Goal: Check status: Check status

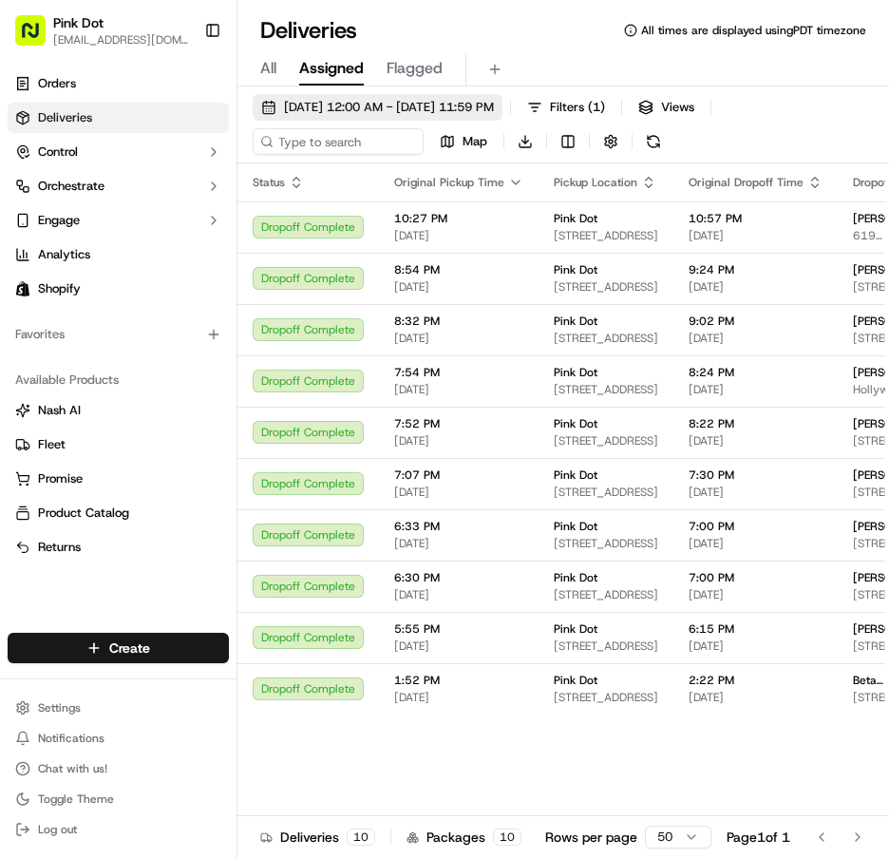
click at [274, 104] on button "[DATE] 12:00 AM - [DATE] 11:59 PM" at bounding box center [378, 107] width 250 height 27
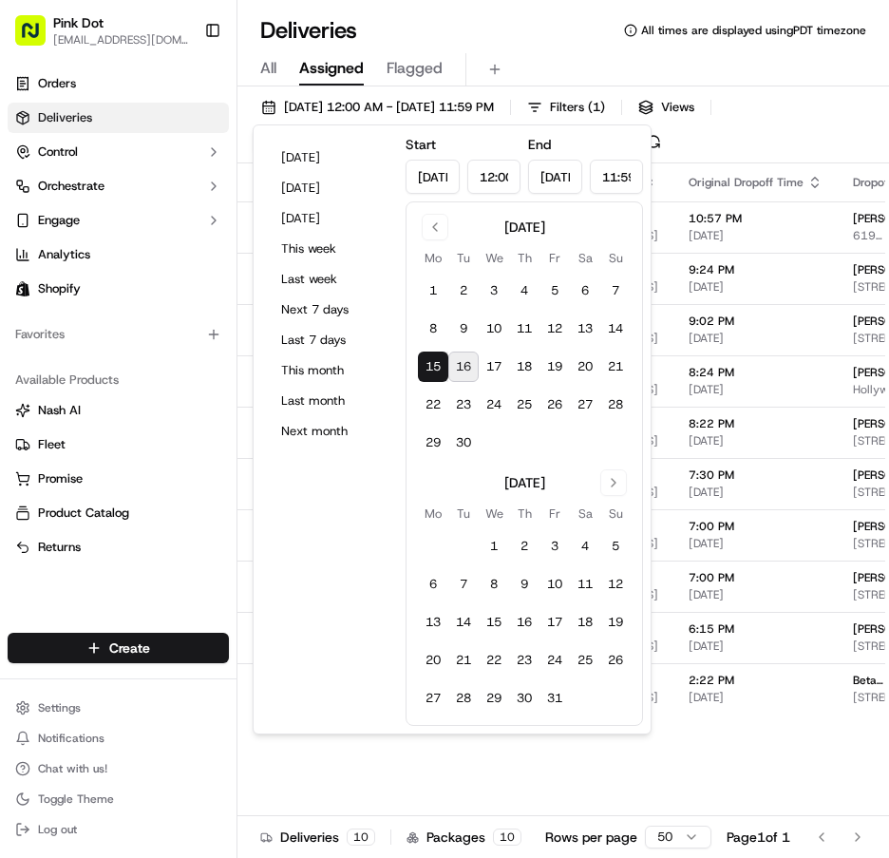
click at [453, 362] on button "16" at bounding box center [463, 366] width 30 height 30
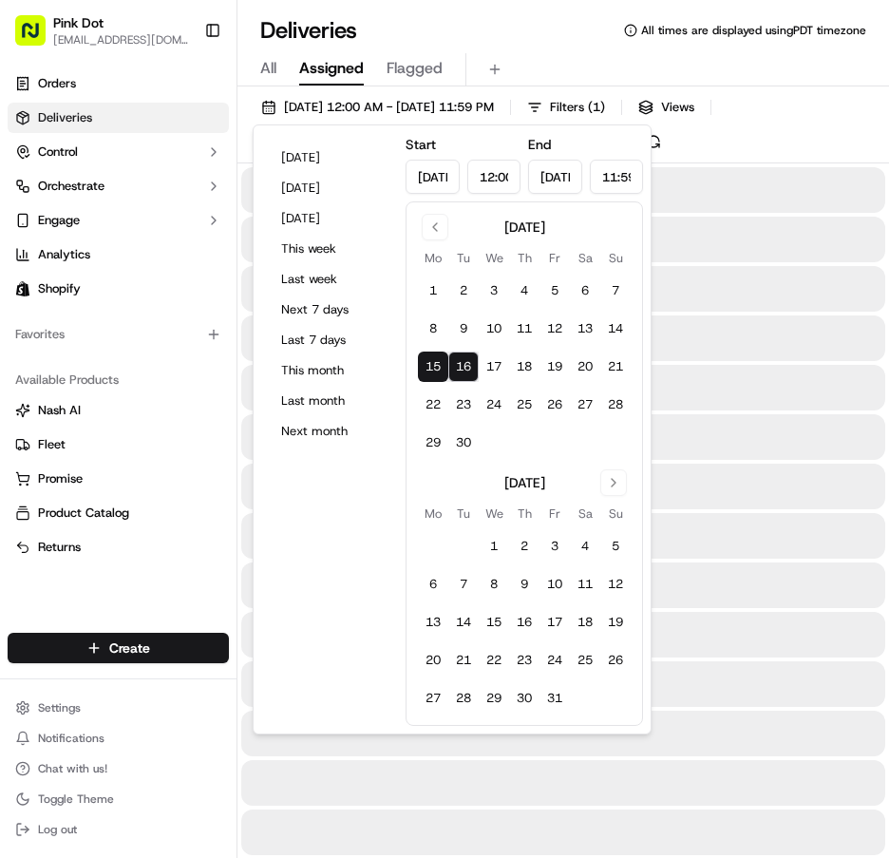
type input "[DATE]"
click at [766, 41] on div "Deliveries All times are displayed using PDT timezone" at bounding box center [563, 30] width 652 height 30
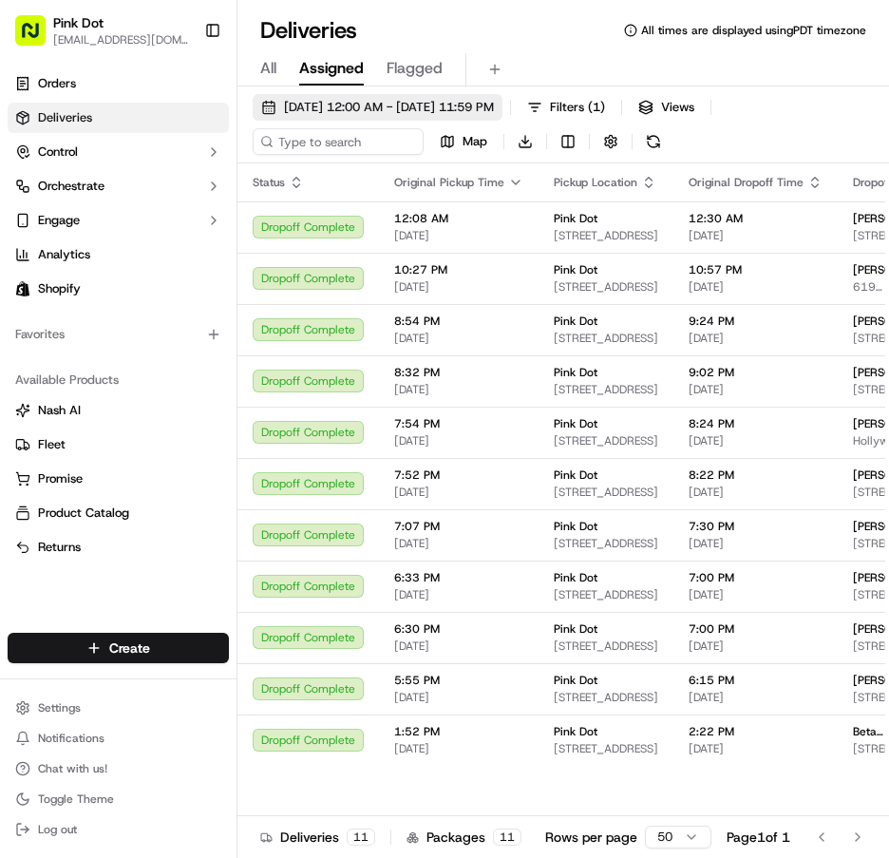
click at [273, 100] on button "[DATE] 12:00 AM - [DATE] 11:59 PM" at bounding box center [378, 107] width 250 height 27
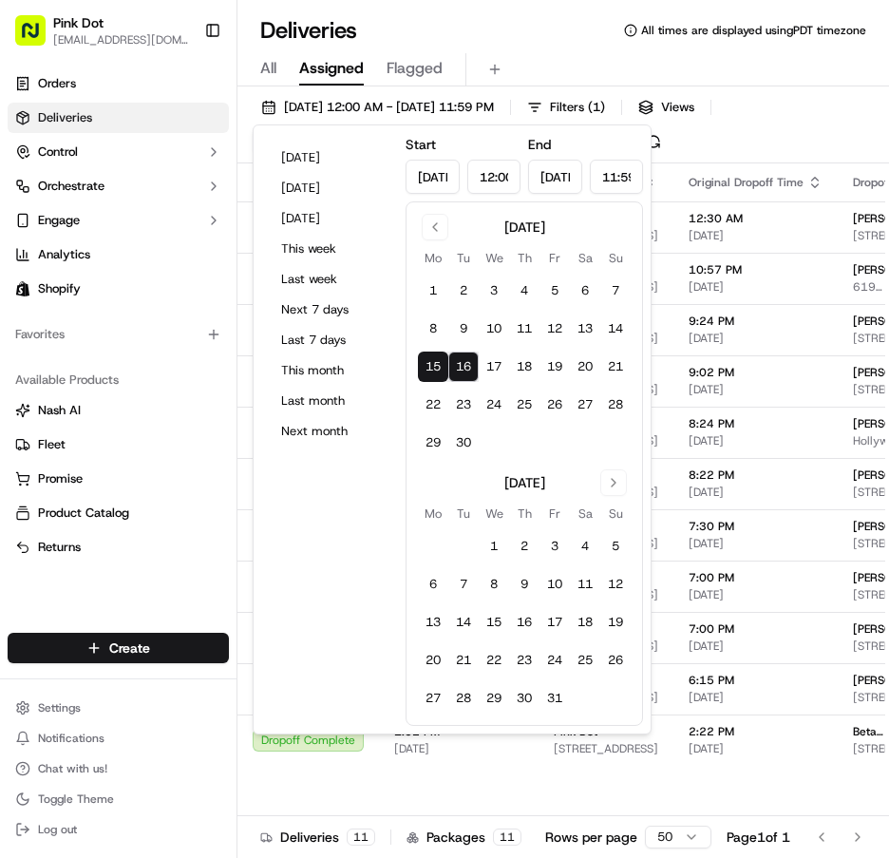
click at [458, 363] on button "16" at bounding box center [463, 366] width 30 height 30
type input "[DATE]"
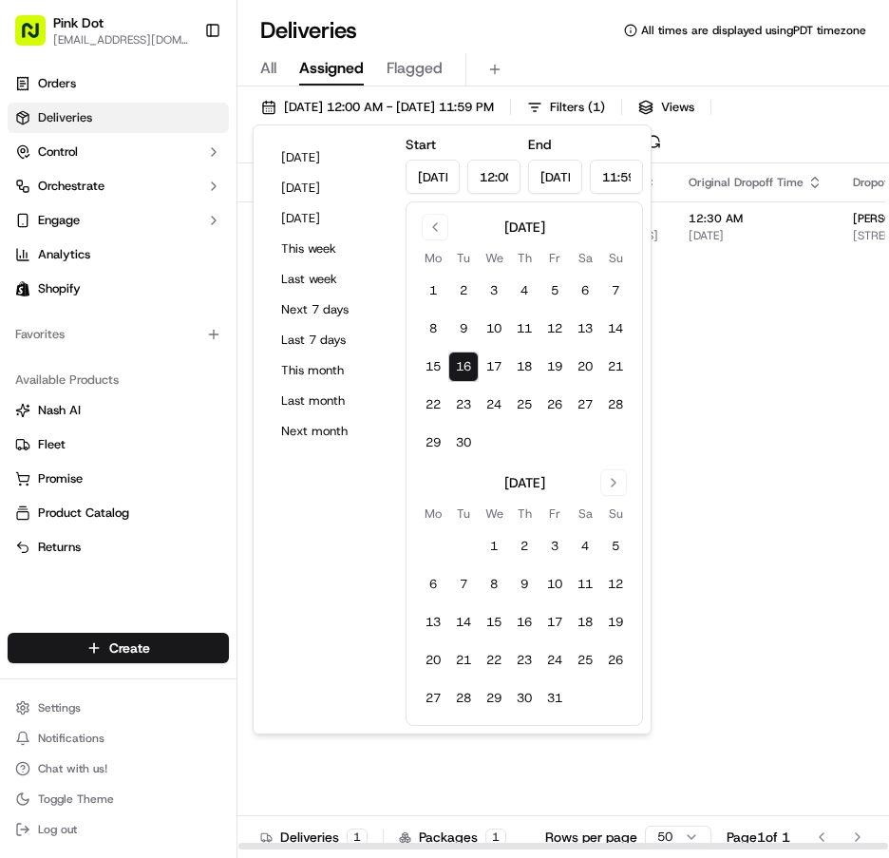
click at [713, 54] on div "All Assigned Flagged" at bounding box center [563, 69] width 652 height 33
